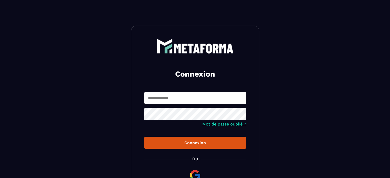
click at [148, 98] on input "text" at bounding box center [195, 98] width 102 height 12
type input "**********"
click at [198, 142] on div "Connexion" at bounding box center [195, 142] width 94 height 5
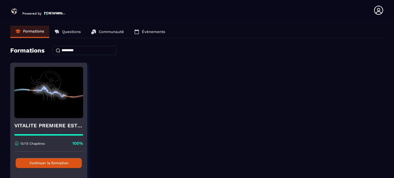
click at [46, 162] on button "Continuer la formation" at bounding box center [49, 163] width 66 height 10
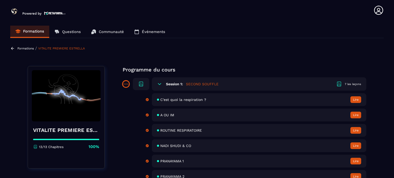
click at [168, 130] on span "ROUTINE RESPIRATOIRE" at bounding box center [181, 130] width 42 height 4
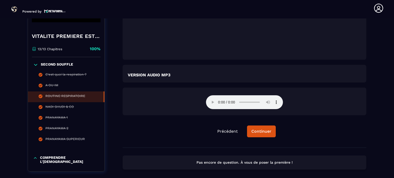
scroll to position [837, 0]
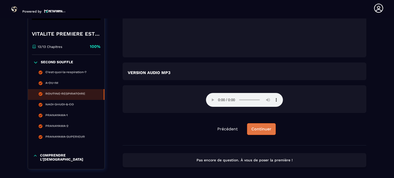
click at [263, 130] on div "Continuer" at bounding box center [261, 129] width 20 height 5
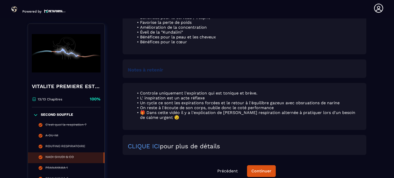
scroll to position [387, 0]
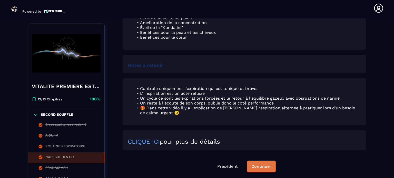
click at [255, 169] on div "Continuer" at bounding box center [261, 166] width 20 height 5
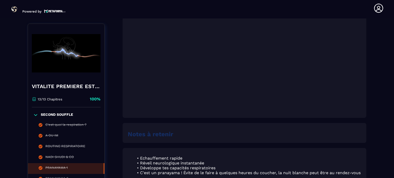
scroll to position [310, 0]
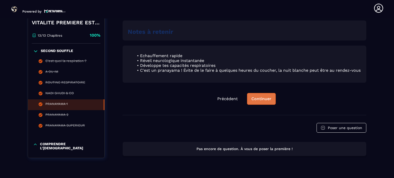
click at [264, 102] on div "Continuer" at bounding box center [261, 98] width 20 height 5
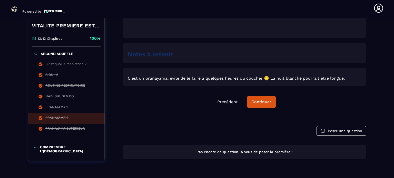
scroll to position [314, 0]
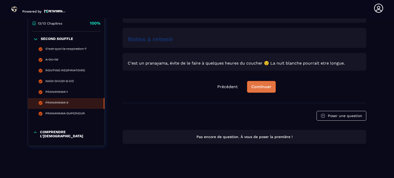
click at [255, 88] on div "Continuer" at bounding box center [261, 86] width 20 height 5
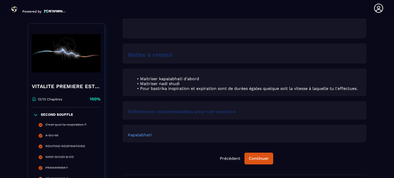
scroll to position [361, 0]
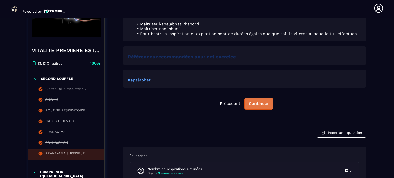
click at [256, 109] on button "Continuer" at bounding box center [258, 104] width 29 height 12
click at [257, 105] on div "Continuer" at bounding box center [259, 103] width 20 height 5
